Goal: Information Seeking & Learning: Learn about a topic

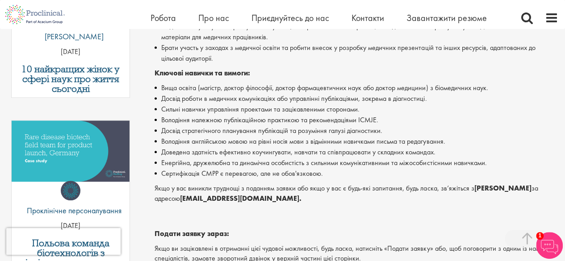
scroll to position [379, 0]
click at [218, 96] on font "Досвід роботи в медичних комунікаціях або управлінні публікаціями, зокрема в ді…" at bounding box center [293, 97] width 265 height 9
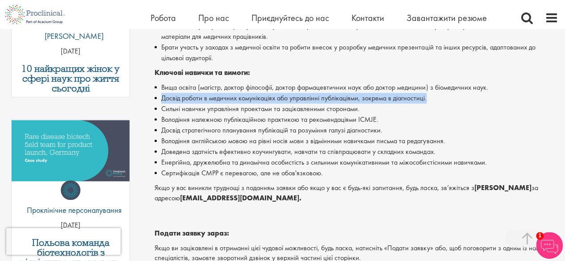
click at [218, 96] on font "Досвід роботи в медичних комунікаціях або управлінні публікаціями, зокрема в ді…" at bounding box center [293, 97] width 265 height 9
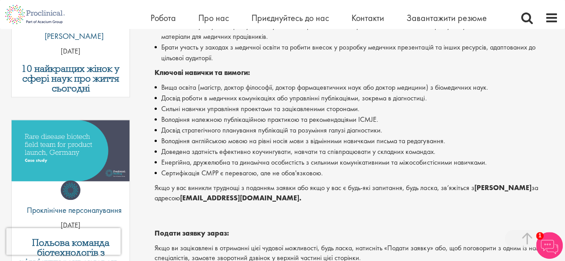
click at [219, 108] on font "Сильні навички управління проектами та зацікавленими сторонами." at bounding box center [260, 108] width 198 height 9
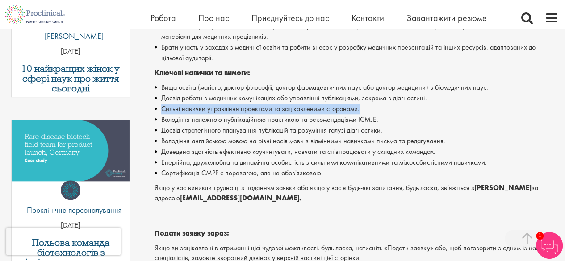
click at [219, 108] on font "Сильні навички управління проектами та зацікавленими сторонами." at bounding box center [260, 108] width 198 height 9
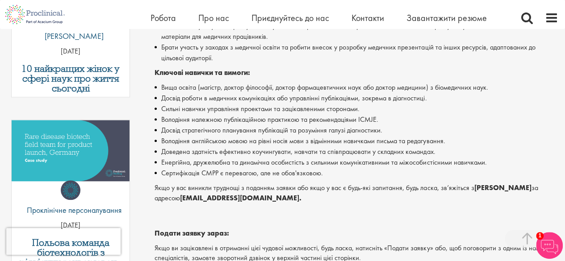
click at [213, 122] on font "Володіння належною публікаційною практикою та рекомендаціями ICMJE." at bounding box center [269, 119] width 217 height 9
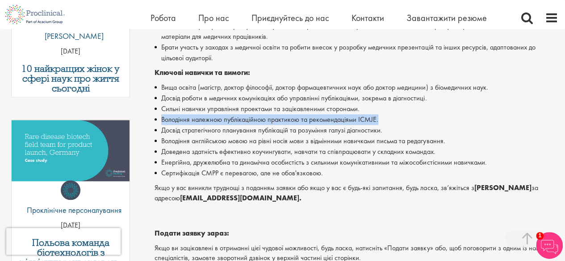
click at [213, 122] on font "Володіння належною публікаційною практикою та рекомендаціями ICMJE." at bounding box center [269, 119] width 217 height 9
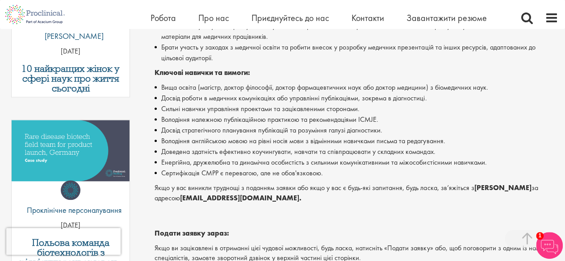
click at [211, 131] on font "Досвід стратегічного планування публікацій та розуміння галузі діагностики." at bounding box center [271, 130] width 221 height 9
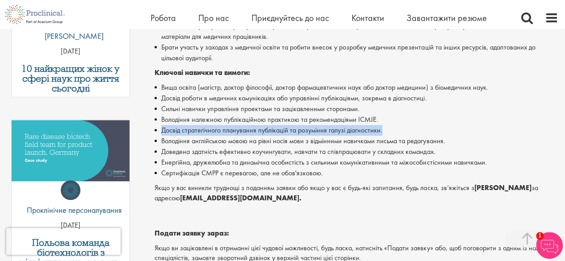
click at [211, 131] on font "Досвід стратегічного планування публікацій та розуміння галузі діагностики." at bounding box center [271, 130] width 221 height 9
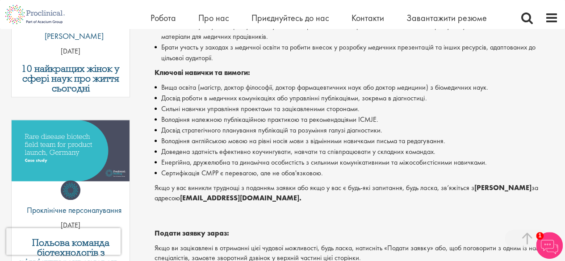
click at [210, 140] on font "Володіння англійською мовою на рівні носія мови з відмінними навичками письма т…" at bounding box center [303, 140] width 284 height 9
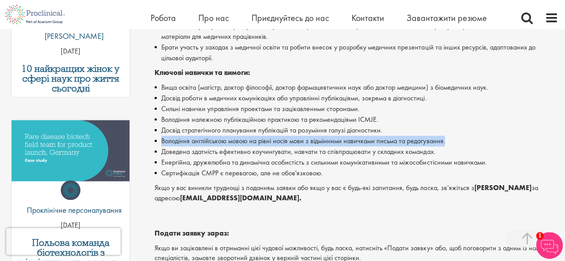
click at [210, 140] on font "Володіння англійською мовою на рівні носія мови з відмінними навичками письма т…" at bounding box center [303, 140] width 284 height 9
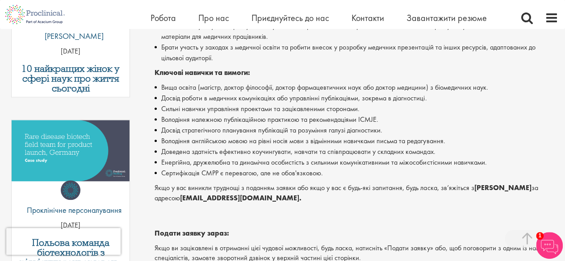
click at [207, 152] on font "Доведена здатність ефективно коучингувати, навчати та співпрацювати у складних …" at bounding box center [298, 151] width 274 height 9
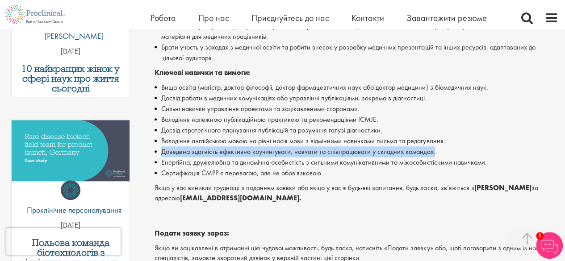
click at [207, 152] on font "Доведена здатність ефективно коучингувати, навчати та співпрацювати у складних …" at bounding box center [298, 151] width 274 height 9
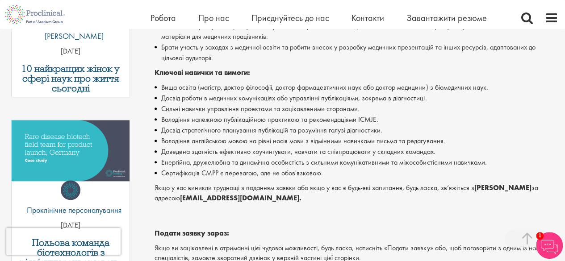
click at [204, 164] on font "Енергійна, дружелюбна та динамічна особистість з сильними комунікативними та мі…" at bounding box center [323, 162] width 325 height 9
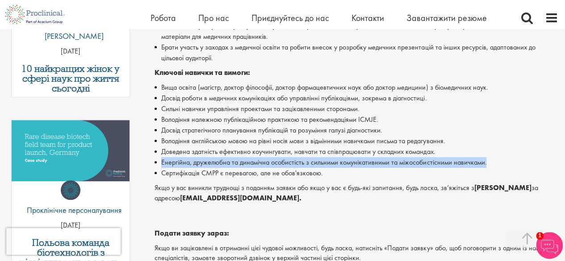
click at [204, 164] on font "Енергійна, дружелюбна та динамічна особистість з сильними комунікативними та мі…" at bounding box center [323, 162] width 325 height 9
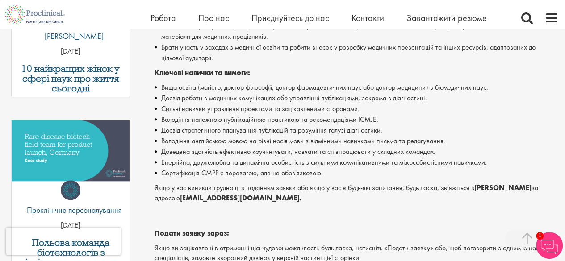
click at [203, 168] on font "Сертифікація CMPP є перевагою, але не обов'язковою." at bounding box center [242, 172] width 162 height 9
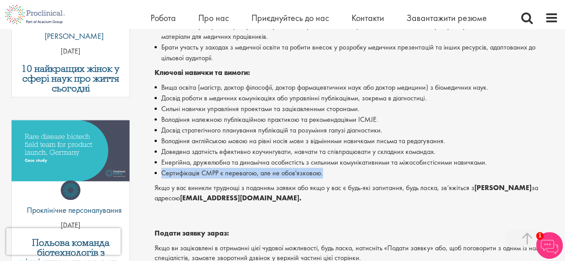
click at [203, 168] on font "Сертифікація CMPP є перевагою, але не обов'язковою." at bounding box center [242, 172] width 162 height 9
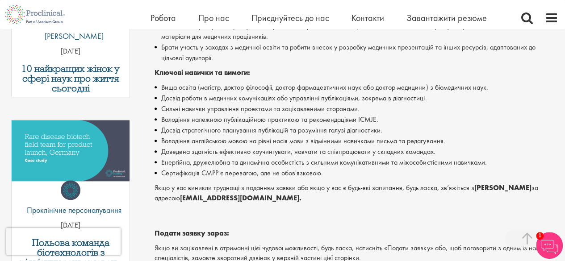
click at [207, 156] on font "Доведена здатність ефективно коучингувати, навчати та співпрацювати у складних …" at bounding box center [298, 151] width 274 height 9
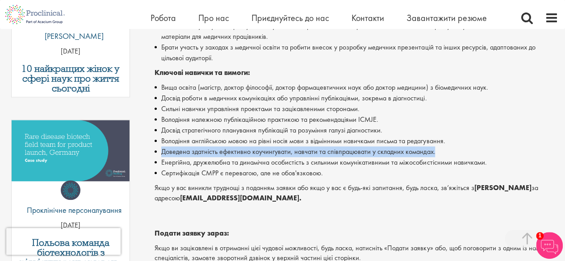
click at [207, 156] on font "Доведена здатність ефективно коучингувати, навчати та співпрацювати у складних …" at bounding box center [298, 151] width 274 height 9
click at [207, 157] on li "Доведена здатність ефективно коучингувати, навчати та співпрацювати у складних …" at bounding box center [357, 152] width 404 height 11
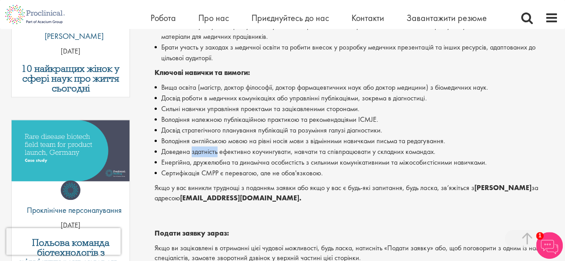
click at [207, 157] on li "Доведена здатність ефективно коучингувати, навчати та співпрацювати у складних …" at bounding box center [357, 152] width 404 height 11
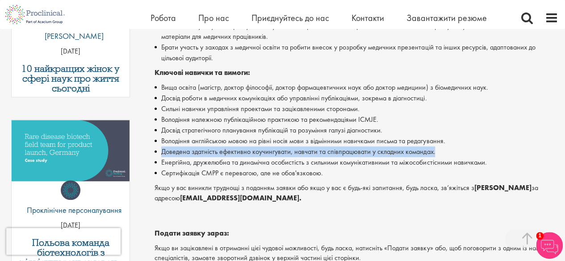
click at [207, 157] on li "Доведена здатність ефективно коучингувати, навчати та співпрацювати у складних …" at bounding box center [357, 152] width 404 height 11
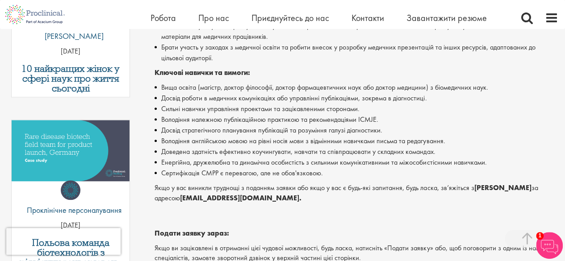
click at [206, 159] on font "Енергійна, дружелюбна та динамічна особистість з сильними комунікативними та мі…" at bounding box center [323, 162] width 325 height 9
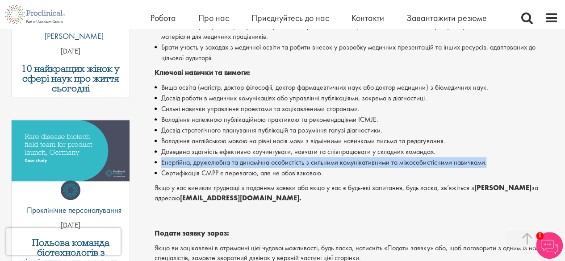
click at [206, 159] on font "Енергійна, дружелюбна та динамічна особистість з сильними комунікативними та мі…" at bounding box center [323, 162] width 325 height 9
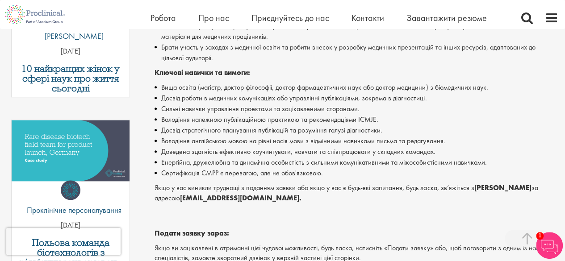
click at [384, 85] on font "Вища освіта (магістр, доктор філософії, доктор фармацевтичних наук або доктор м…" at bounding box center [324, 87] width 327 height 9
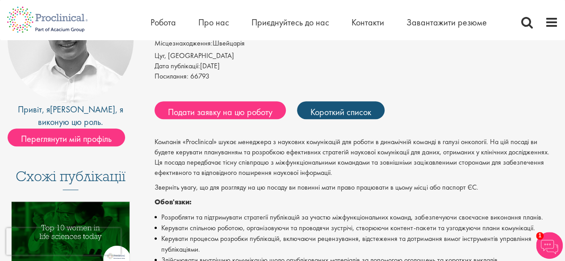
scroll to position [0, 0]
